Goal: Check status: Check status

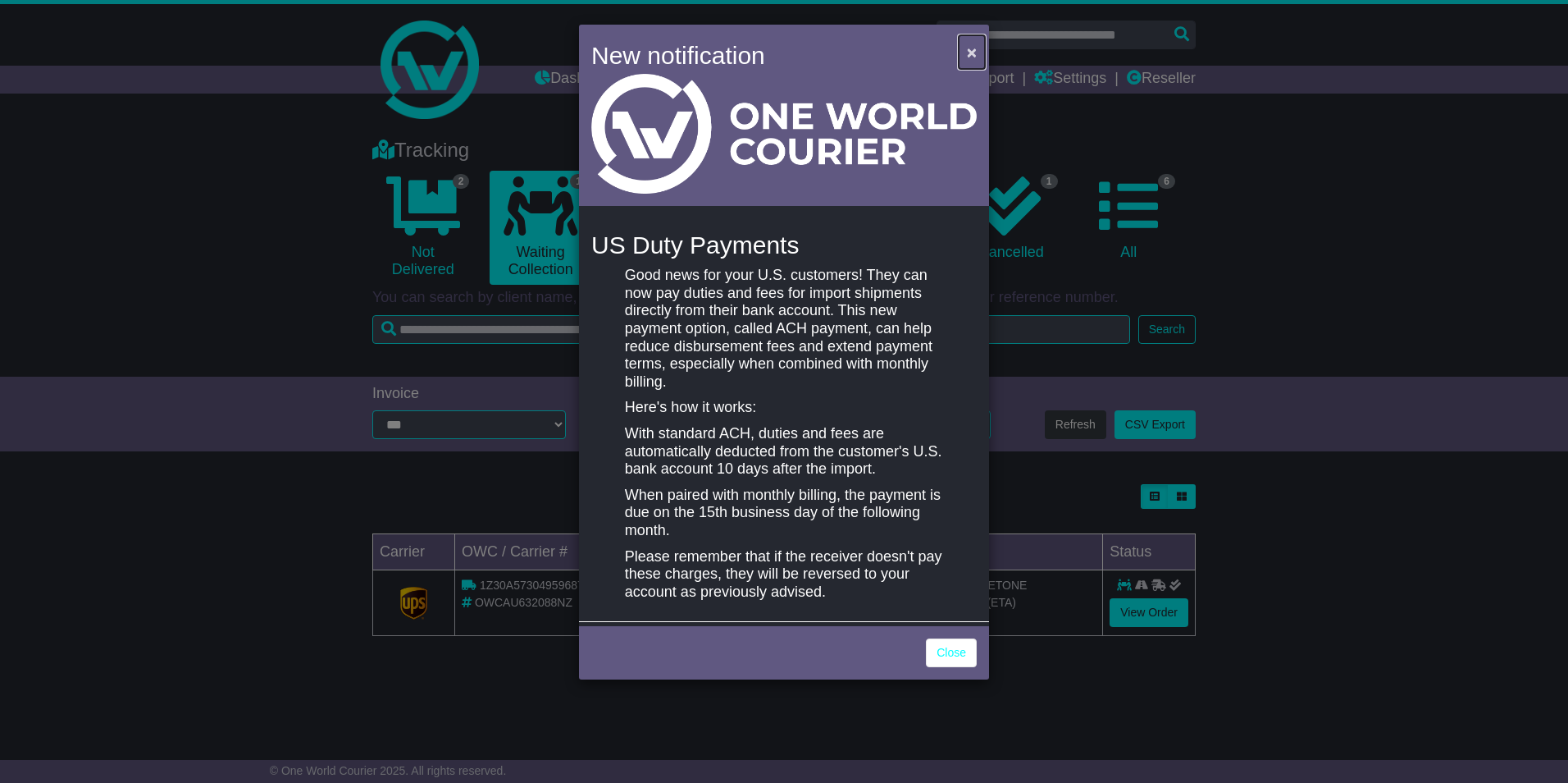
click at [967, 51] on span "×" at bounding box center [972, 52] width 10 height 19
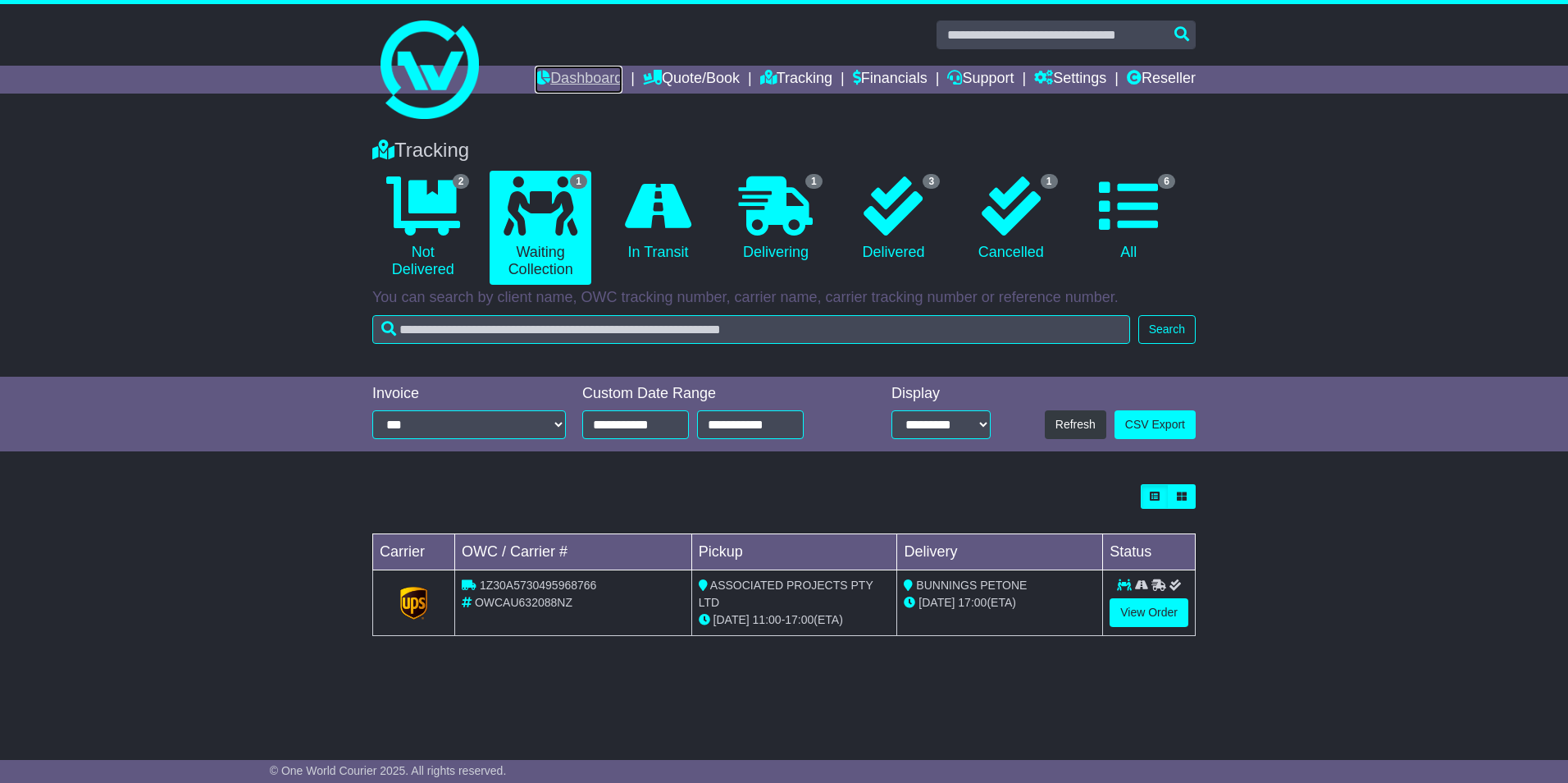
click at [579, 78] on link "Dashboard" at bounding box center [579, 79] width 88 height 28
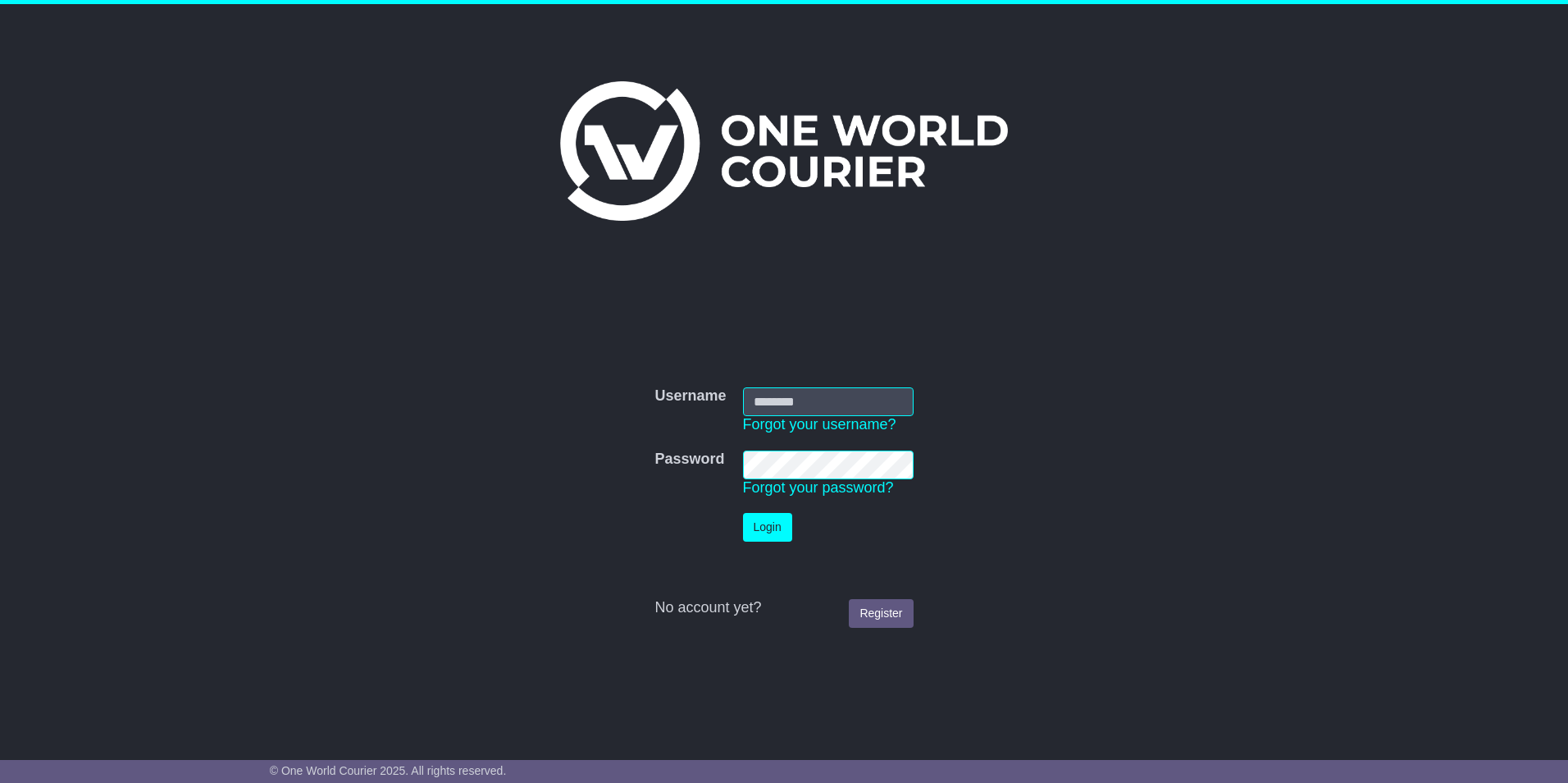
type input "**********"
click at [765, 529] on button "Login" at bounding box center [768, 527] width 49 height 29
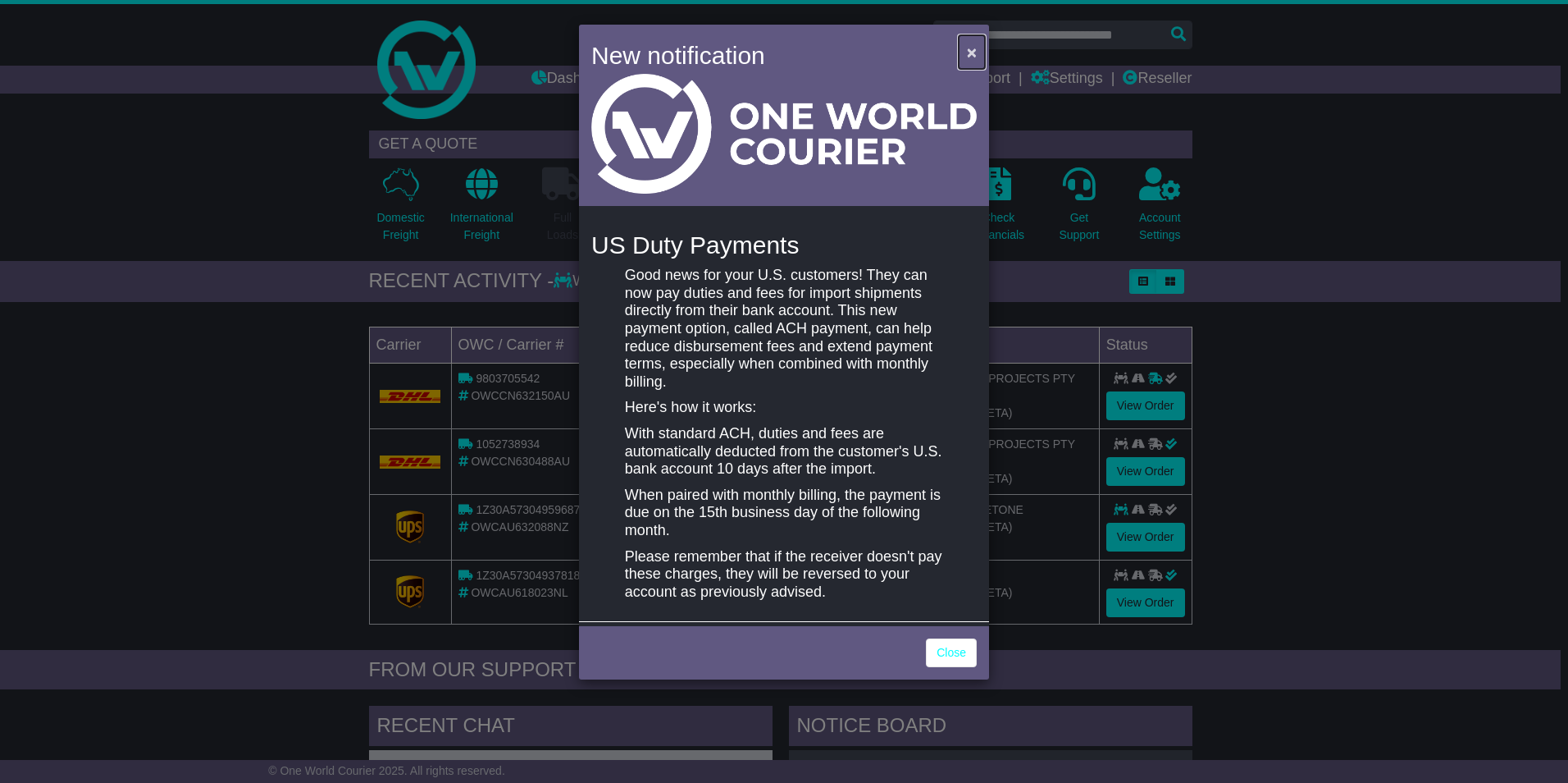
click at [972, 49] on span "×" at bounding box center [972, 52] width 10 height 19
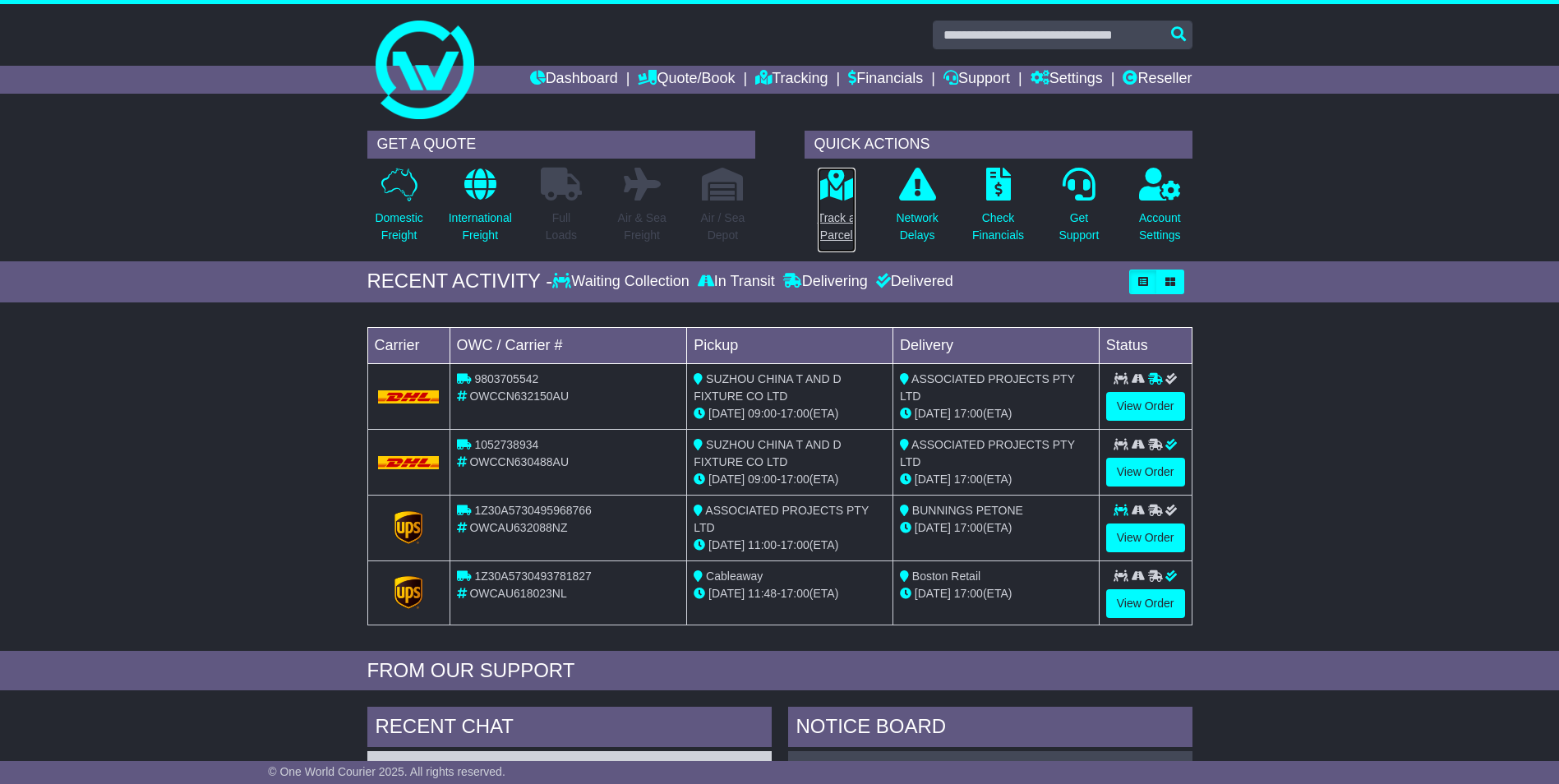
click at [844, 215] on p "Track a Parcel" at bounding box center [836, 226] width 37 height 35
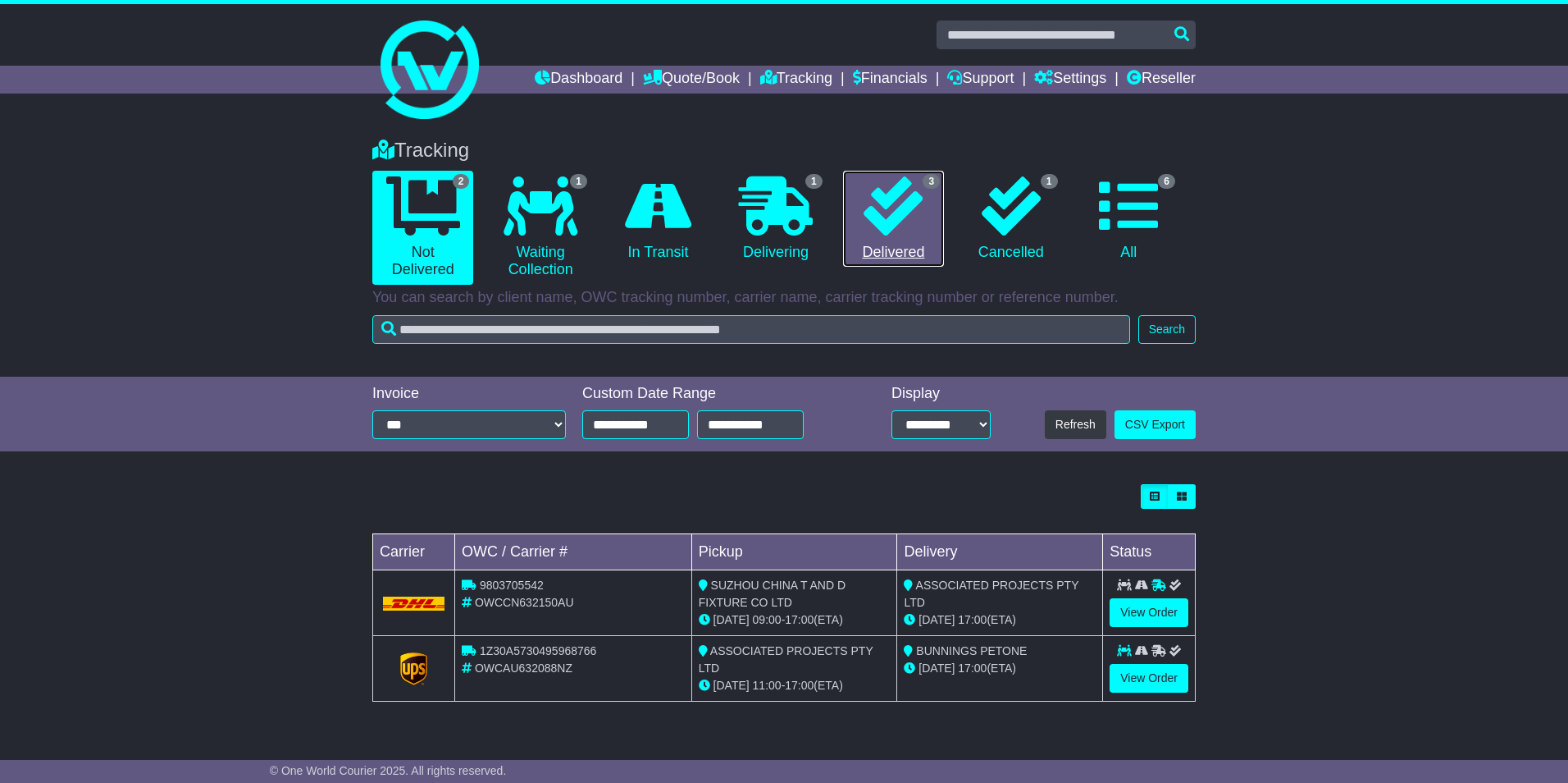
click at [894, 232] on icon at bounding box center [893, 205] width 59 height 59
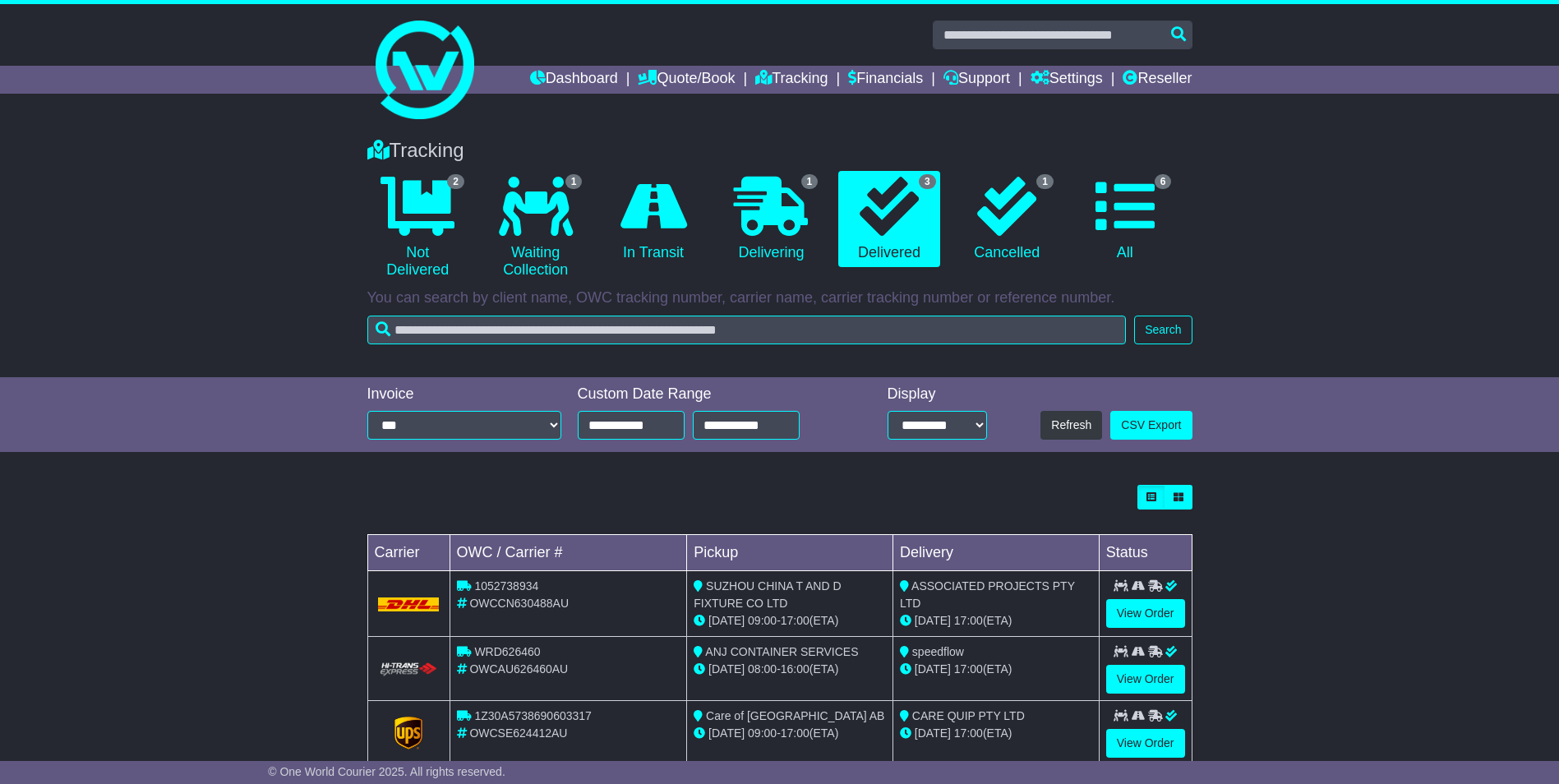
click at [1304, 522] on div "Loading... No bookings found Carrier OWC / Carrier # Pickup Delivery Status 105…" at bounding box center [780, 634] width 1559 height 314
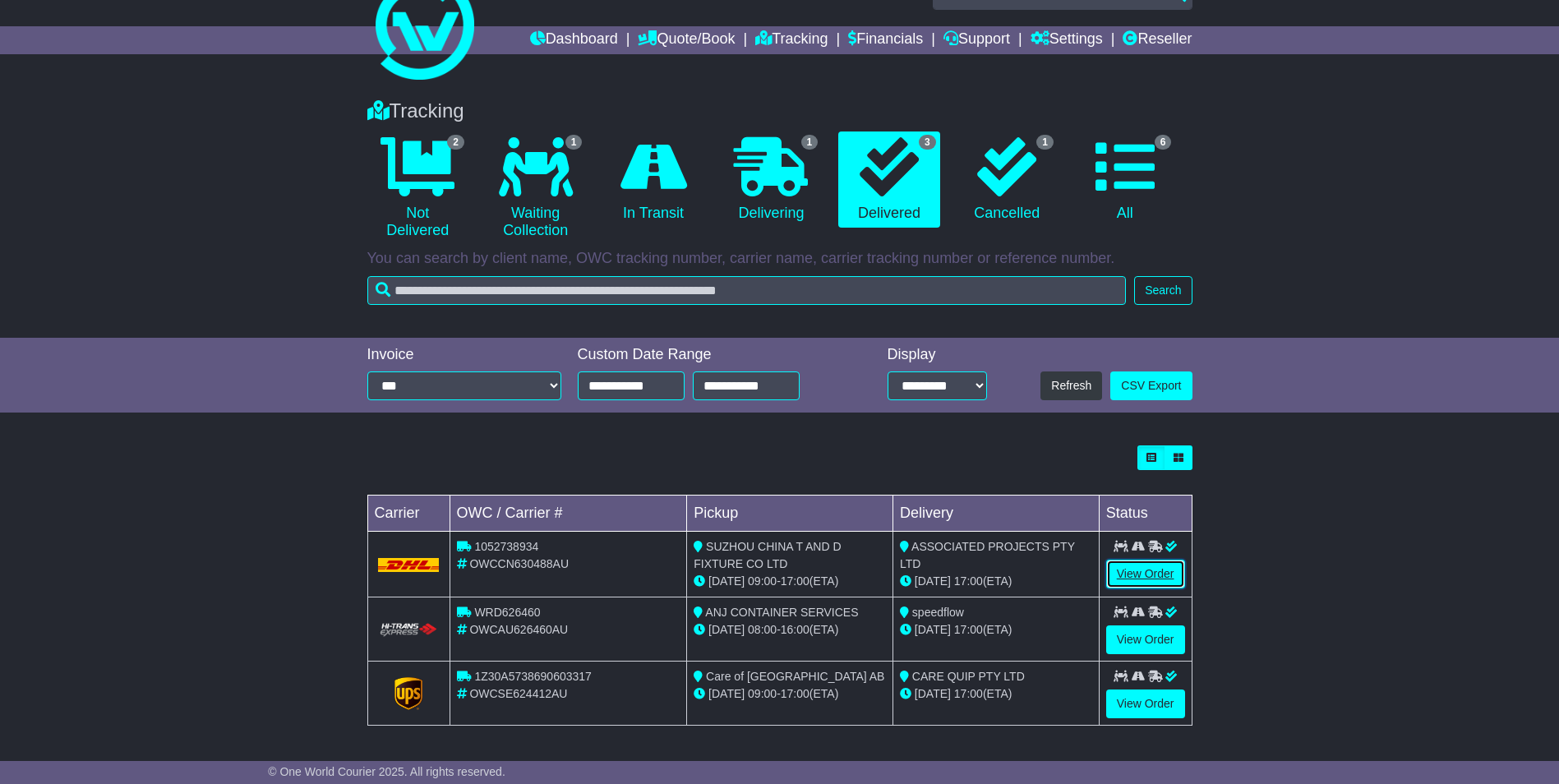
click at [1136, 571] on link "View Order" at bounding box center [1145, 574] width 79 height 29
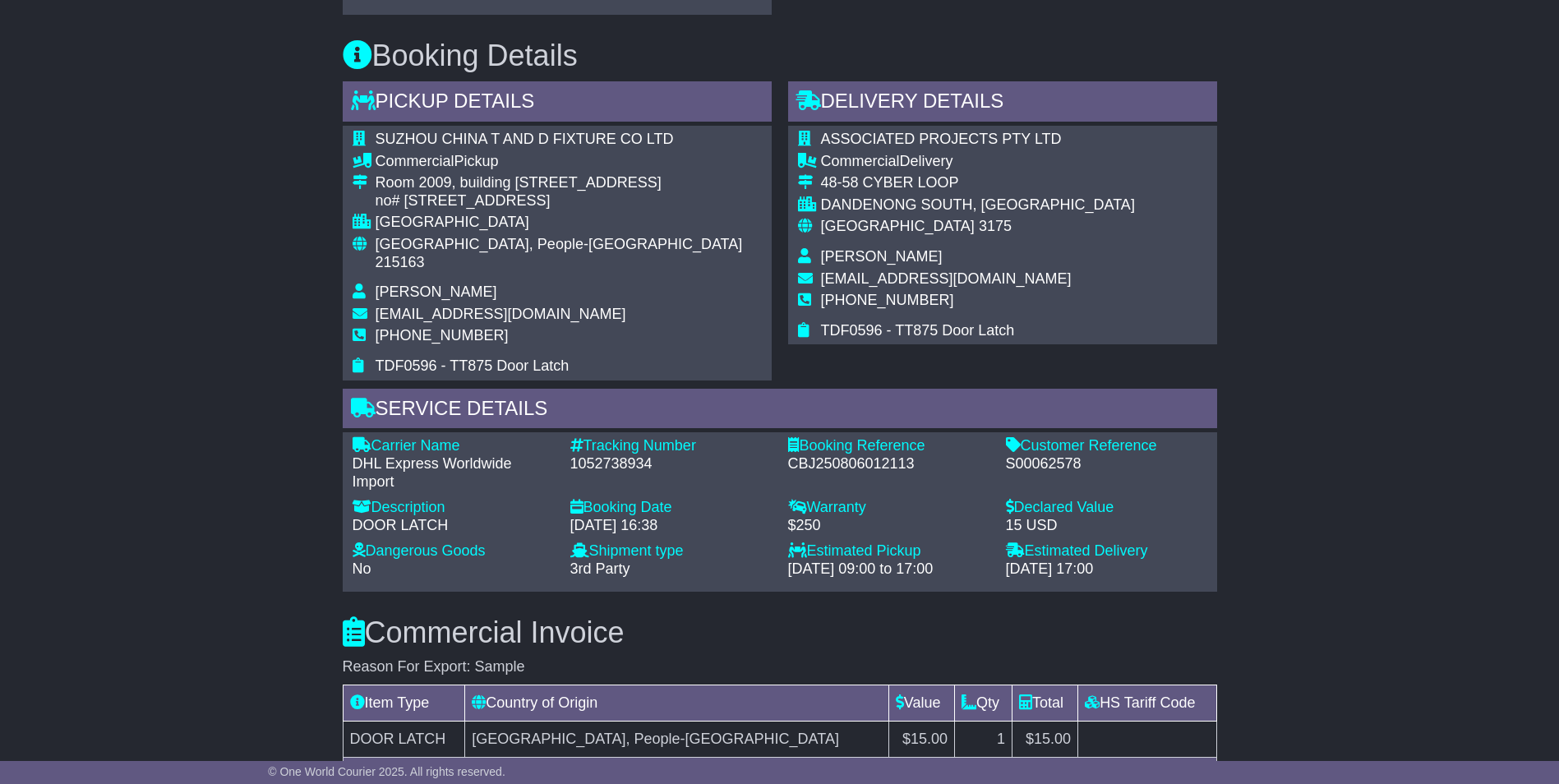
scroll to position [821, 0]
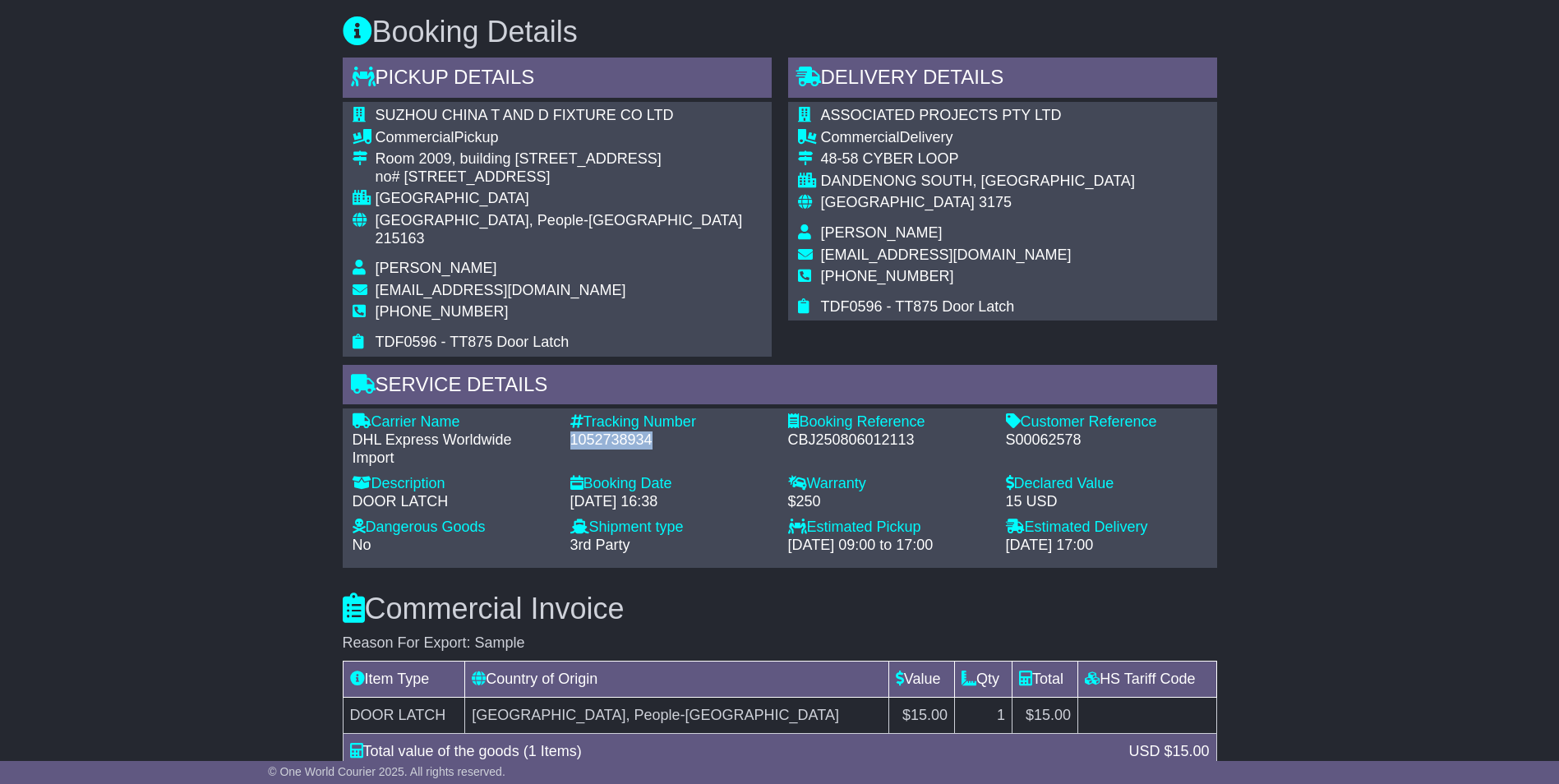
drag, startPoint x: 653, startPoint y: 422, endPoint x: 572, endPoint y: 422, distance: 81.0
click at [572, 431] on div "1052738934" at bounding box center [671, 440] width 202 height 18
